Goal: Task Accomplishment & Management: Manage account settings

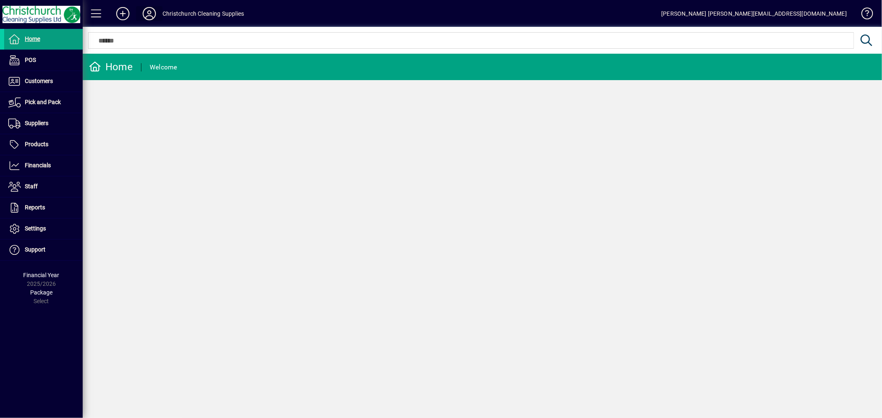
click at [150, 7] on icon at bounding box center [149, 13] width 17 height 13
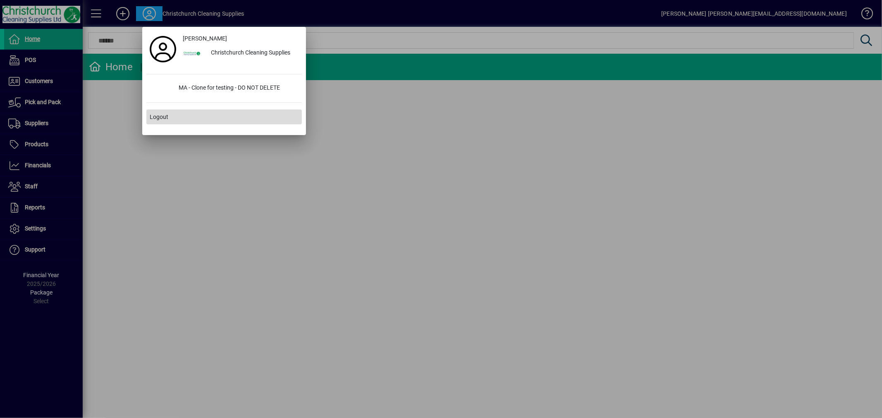
click at [162, 116] on span "Logout" at bounding box center [159, 117] width 19 height 9
